Goal: Task Accomplishment & Management: Use online tool/utility

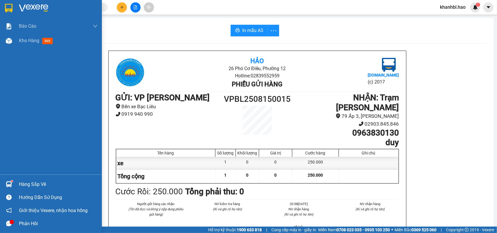
click at [4, 6] on div at bounding box center [9, 8] width 10 height 10
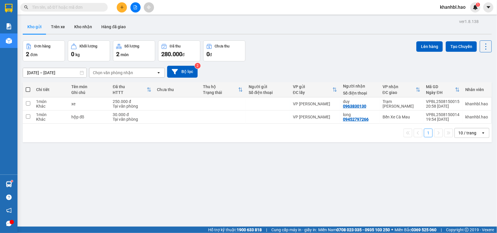
click at [29, 89] on th at bounding box center [28, 89] width 10 height 15
click at [30, 89] on span at bounding box center [28, 89] width 5 height 5
click at [28, 87] on input "checkbox" at bounding box center [28, 87] width 0 height 0
checkbox input "true"
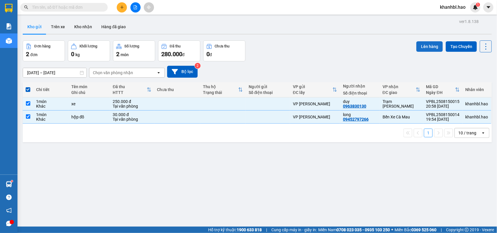
click at [425, 44] on button "Lên hàng" at bounding box center [430, 46] width 27 height 10
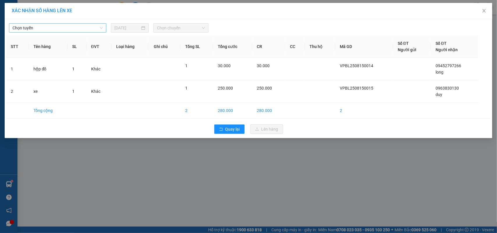
click at [45, 25] on span "Chọn tuyến" at bounding box center [58, 28] width 90 height 9
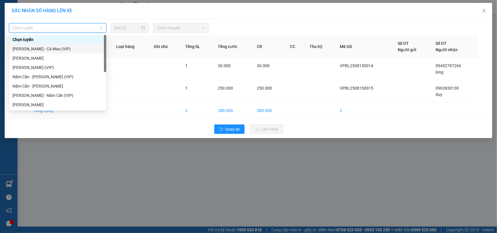
click at [34, 50] on div "[PERSON_NAME] - Cà Mau (VIP)" at bounding box center [58, 49] width 90 height 6
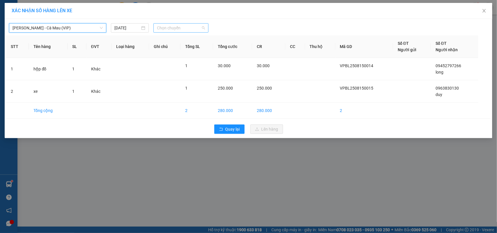
click at [175, 25] on span "Chọn chuyến" at bounding box center [181, 28] width 48 height 9
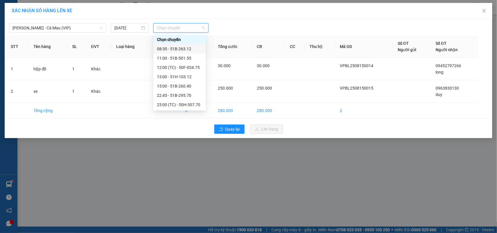
click at [189, 51] on div "08:30 - 51B-263.12" at bounding box center [179, 49] width 45 height 6
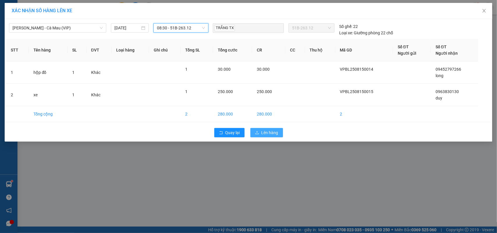
click at [267, 134] on span "Lên hàng" at bounding box center [270, 133] width 17 height 6
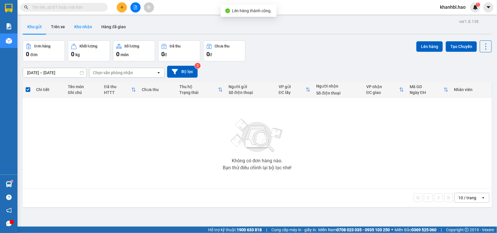
click at [84, 26] on button "Kho nhận" at bounding box center [83, 27] width 27 height 14
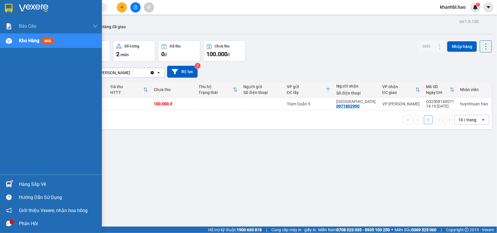
click at [7, 6] on img at bounding box center [9, 8] width 8 height 9
drag, startPoint x: 11, startPoint y: 6, endPoint x: 8, endPoint y: 7, distance: 3.0
click at [12, 7] on div at bounding box center [9, 8] width 10 height 10
click at [8, 6] on img at bounding box center [9, 8] width 8 height 9
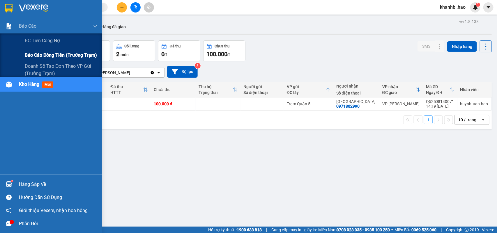
click at [38, 53] on span "Báo cáo dòng tiền (trưởng trạm)" at bounding box center [61, 55] width 72 height 7
